Goal: Transaction & Acquisition: Obtain resource

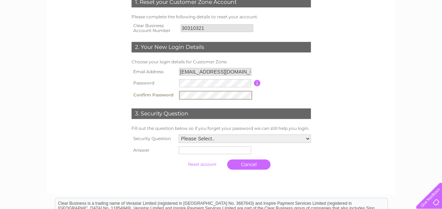
scroll to position [141, 0]
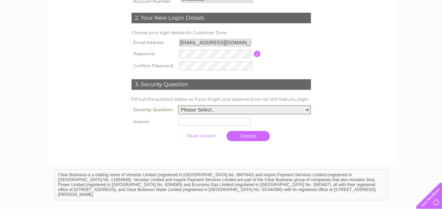
click at [307, 108] on select "Please Select.. In what town or city was your first job? In what town or city d…" at bounding box center [244, 109] width 133 height 9
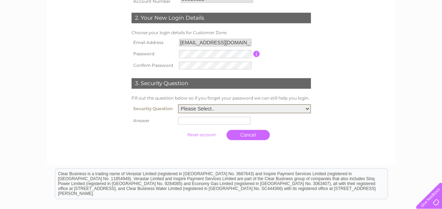
select select "1"
click at [178, 105] on select "Please Select.. In what town or city was your first job? In what town or city d…" at bounding box center [244, 108] width 133 height 9
click at [231, 124] on input "text" at bounding box center [214, 121] width 72 height 8
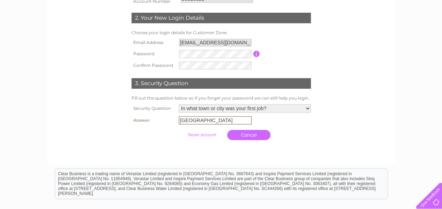
type input "glasgow"
click at [306, 108] on select "Please Select.. In what town or city was your first job? In what town or city d…" at bounding box center [245, 108] width 132 height 8
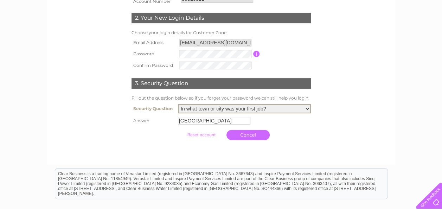
click at [178, 105] on select "Please Select.. In what town or city was your first job? In what town or city d…" at bounding box center [244, 108] width 133 height 9
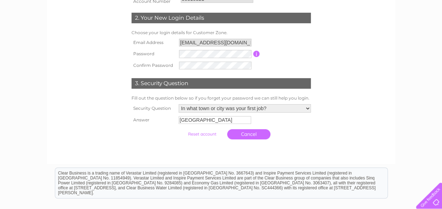
click at [204, 136] on input "submit" at bounding box center [201, 134] width 43 height 10
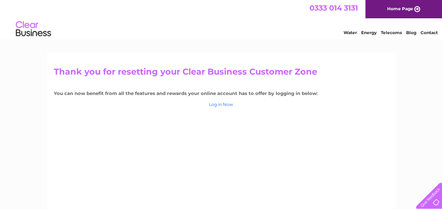
click at [227, 104] on link "Log in Now" at bounding box center [221, 104] width 24 height 5
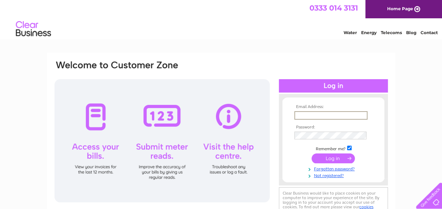
click at [317, 113] on input "text" at bounding box center [330, 115] width 73 height 8
type input "cashroom@archibaldsharp.co.uk"
click at [342, 159] on input "submit" at bounding box center [333, 159] width 43 height 10
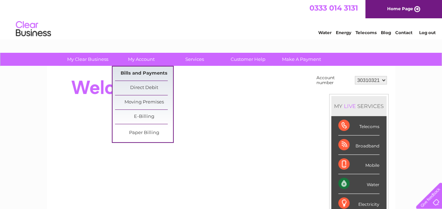
click at [138, 70] on link "Bills and Payments" at bounding box center [144, 73] width 58 height 14
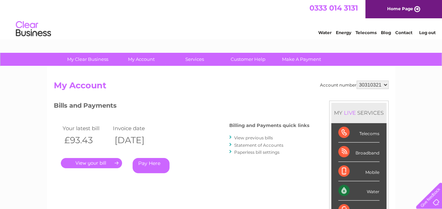
click at [263, 139] on link "View previous bills" at bounding box center [253, 137] width 39 height 5
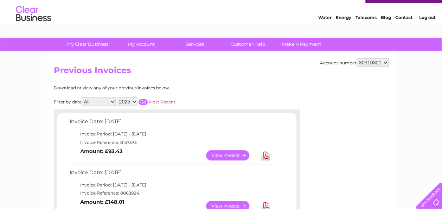
scroll to position [106, 0]
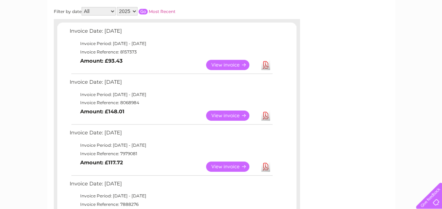
click at [230, 165] on link "View" at bounding box center [232, 166] width 52 height 10
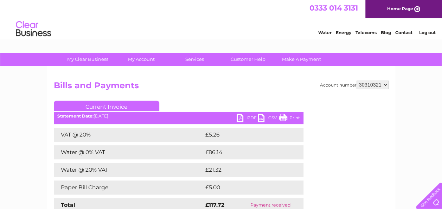
click at [238, 118] on link "PDF" at bounding box center [247, 119] width 21 height 10
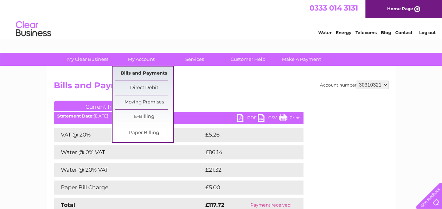
click at [151, 70] on link "Bills and Payments" at bounding box center [144, 73] width 58 height 14
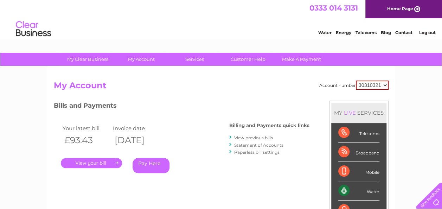
click at [258, 140] on link "View previous bills" at bounding box center [253, 137] width 39 height 5
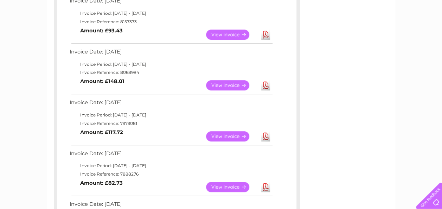
scroll to position [141, 0]
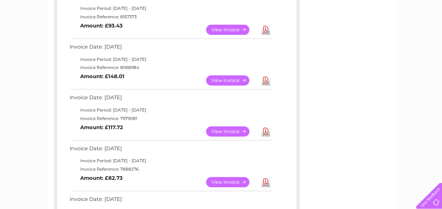
click at [223, 127] on link "View" at bounding box center [232, 131] width 52 height 10
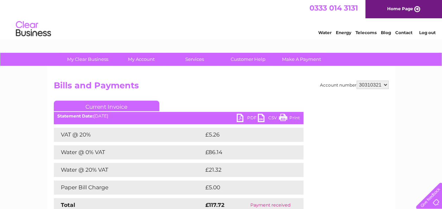
click at [243, 116] on link "PDF" at bounding box center [247, 119] width 21 height 10
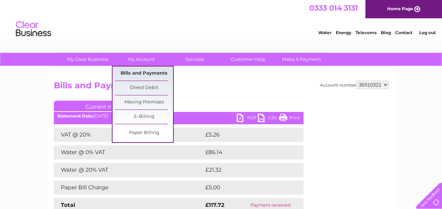
click at [149, 72] on link "Bills and Payments" at bounding box center [144, 73] width 58 height 14
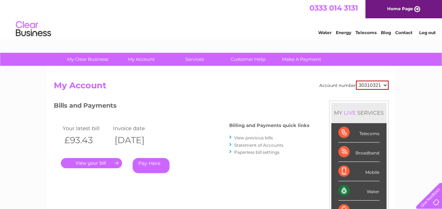
click at [253, 139] on link "View previous bills" at bounding box center [253, 137] width 39 height 5
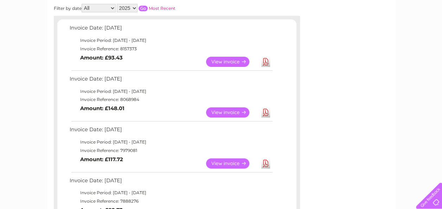
scroll to position [176, 0]
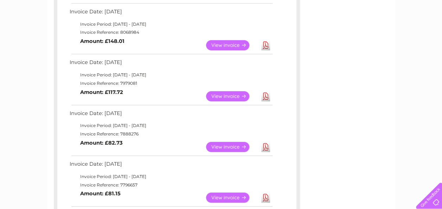
click at [262, 146] on link "Download" at bounding box center [265, 147] width 9 height 10
click at [269, 200] on link "Download" at bounding box center [265, 197] width 9 height 10
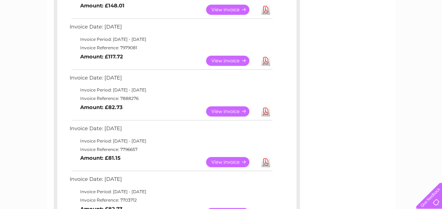
scroll to position [246, 0]
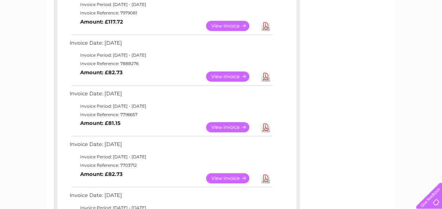
click at [264, 176] on link "Download" at bounding box center [265, 178] width 9 height 10
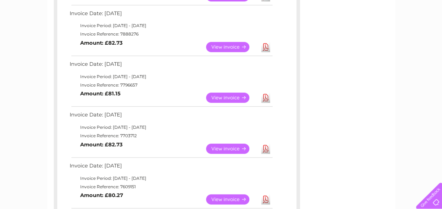
scroll to position [317, 0]
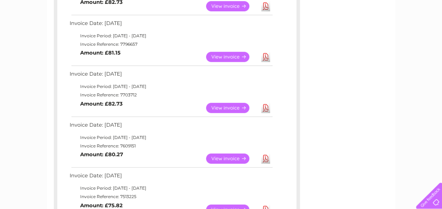
click at [263, 158] on link "Download" at bounding box center [265, 158] width 9 height 10
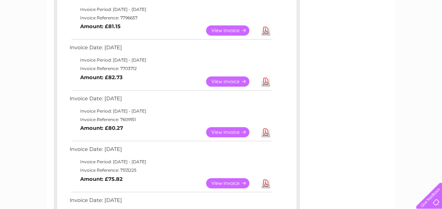
scroll to position [387, 0]
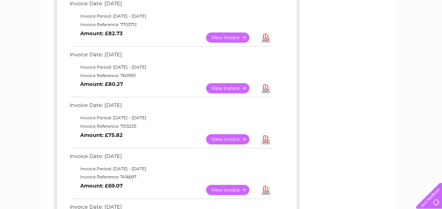
click at [263, 141] on link "Download" at bounding box center [265, 139] width 9 height 10
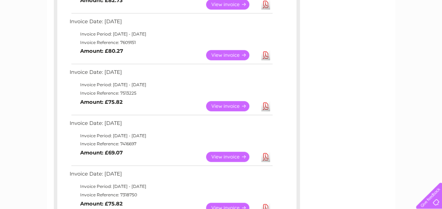
scroll to position [493, 0]
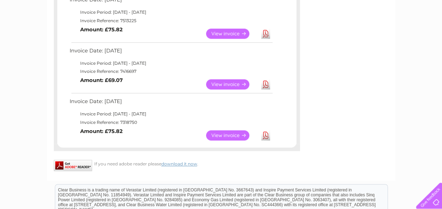
click at [265, 132] on link "Download" at bounding box center [265, 135] width 9 height 10
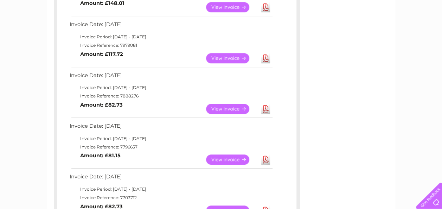
scroll to position [106, 0]
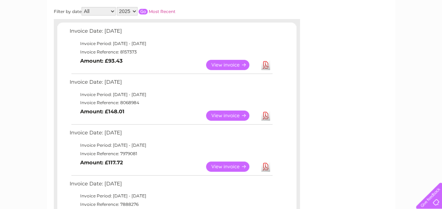
click at [268, 64] on link "Download" at bounding box center [265, 65] width 9 height 10
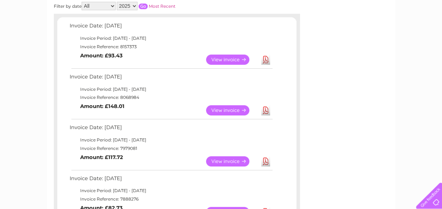
scroll to position [0, 0]
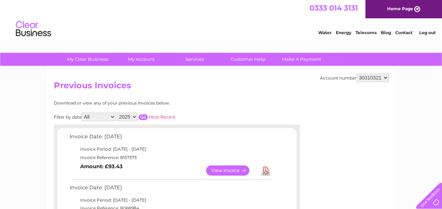
click at [427, 32] on link "Log out" at bounding box center [427, 32] width 17 height 5
